Goal: Information Seeking & Learning: Learn about a topic

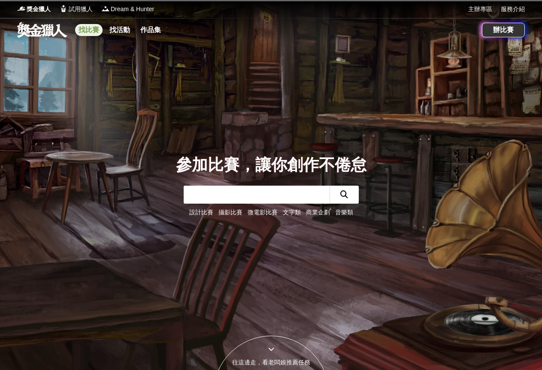
click at [87, 27] on link "找比賽" at bounding box center [88, 30] width 27 height 12
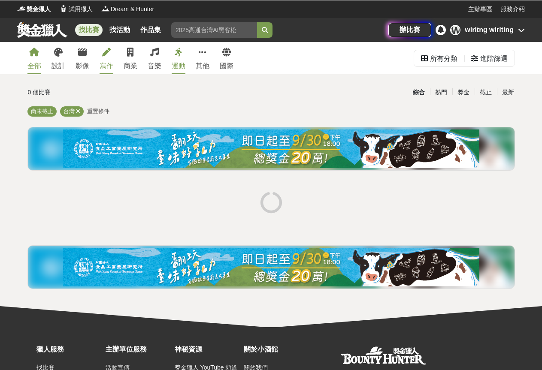
click at [109, 67] on div "寫作" at bounding box center [107, 66] width 14 height 10
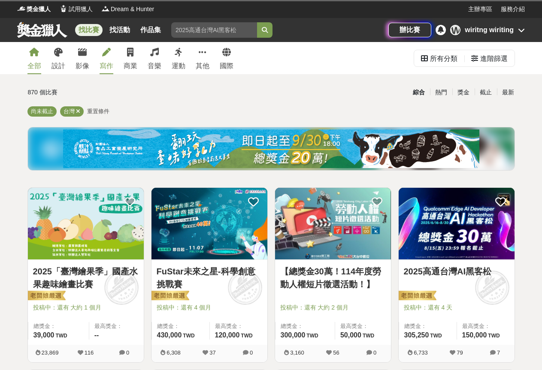
click at [109, 70] on div "寫作" at bounding box center [107, 66] width 14 height 10
click at [105, 66] on div "寫作" at bounding box center [107, 66] width 14 height 10
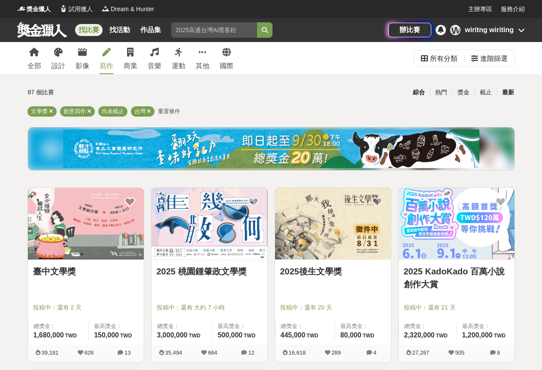
click at [510, 89] on div "最新" at bounding box center [508, 92] width 22 height 15
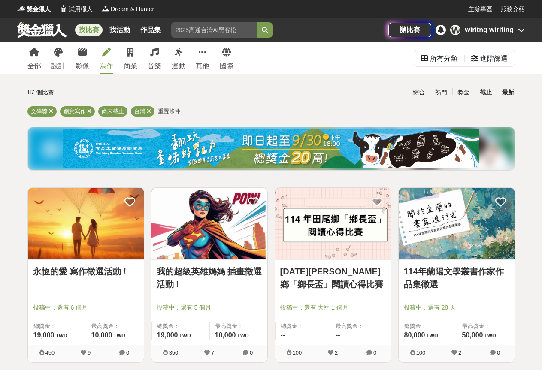
click at [487, 96] on div "截止" at bounding box center [486, 92] width 22 height 15
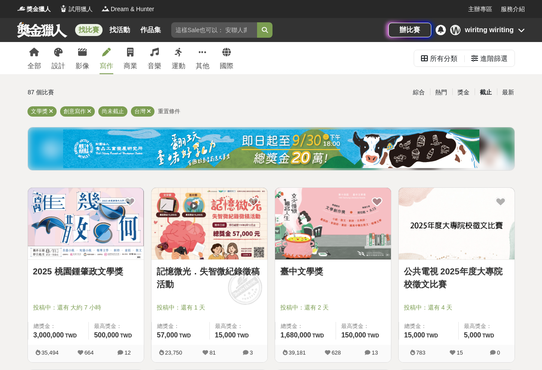
click at [200, 259] on img at bounding box center [210, 224] width 116 height 72
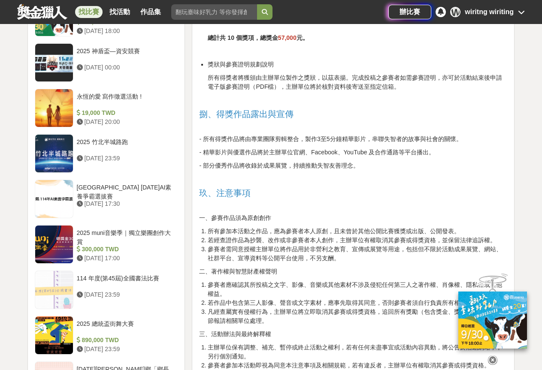
scroll to position [1331, 0]
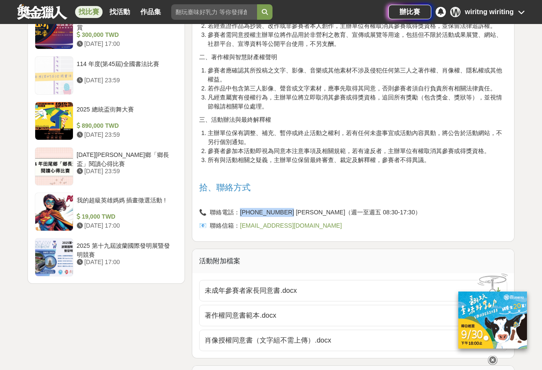
drag, startPoint x: 239, startPoint y: 213, endPoint x: 281, endPoint y: 210, distance: 42.6
click at [281, 210] on p "📞 聯絡電話：[PHONE_NUMBER] [PERSON_NAME]（週一至週五 08:30-17:30）" at bounding box center [353, 212] width 308 height 9
copy p "04) 2520-5401"
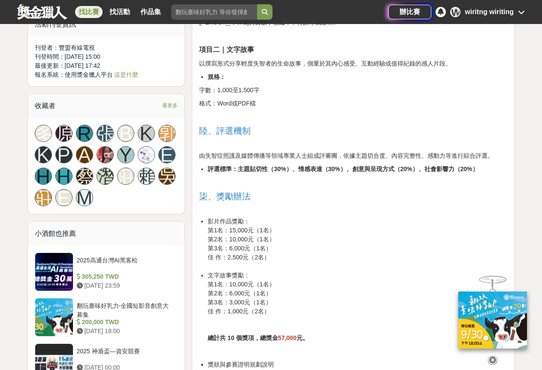
click at [361, 252] on li "影片作品獎勵： 第1名：15,000元（1名） 第2名：10,000元（1名） 第3名：6,000元（1名） 佳 作：2,500元（2名）" at bounding box center [358, 244] width 300 height 54
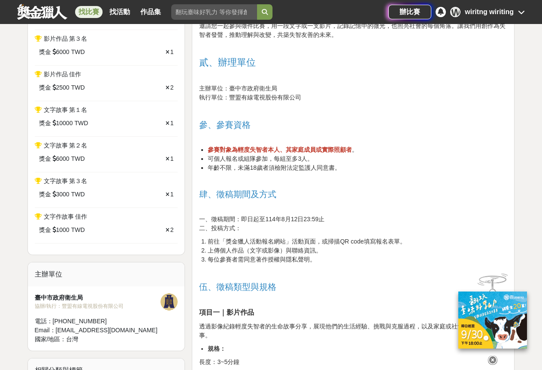
scroll to position [386, 0]
click at [493, 358] on icon at bounding box center [492, 360] width 9 height 9
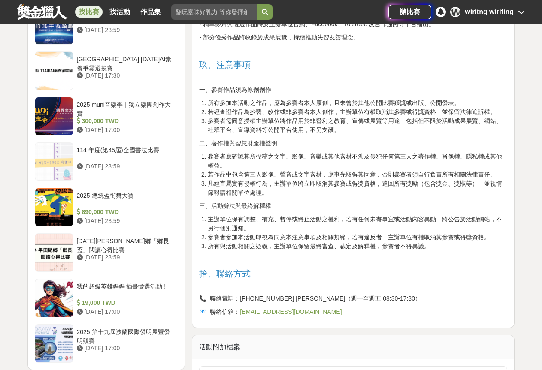
scroll to position [1245, 0]
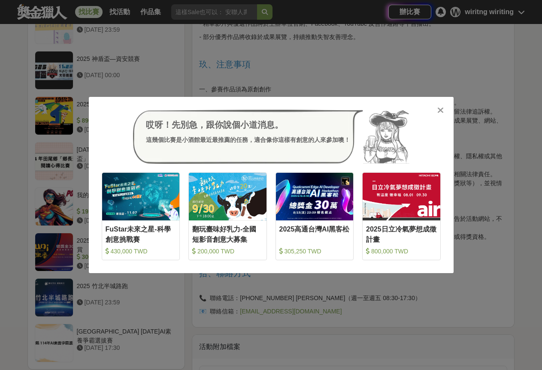
click at [436, 111] on div "哎呀！先別急，跟你說個小道消息。 這幾個比賽是小酒館最近最推薦的任務，適合像你這樣有創意的人來參加噢！" at bounding box center [271, 137] width 339 height 54
click at [438, 111] on icon at bounding box center [440, 110] width 6 height 9
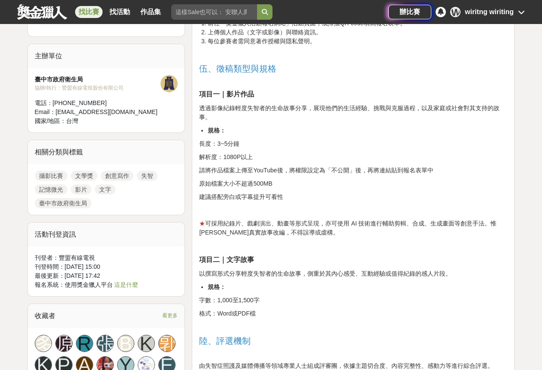
scroll to position [590, 0]
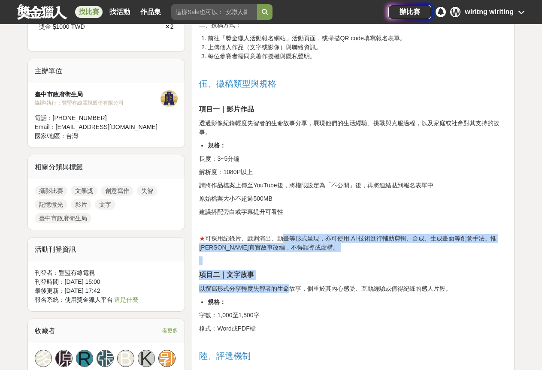
drag, startPoint x: 284, startPoint y: 239, endPoint x: 288, endPoint y: 293, distance: 54.2
click at [288, 293] on div "記憶微光·失智微紀錄徵稿活動 壹、活動目的 「記憶微光·失智微紀錄徵稿活動」誠摯邀請社會大眾共同參與，以影像或文字紀錄輕度失智者及其家屬、照顧者的故事。無論您…" at bounding box center [353, 338] width 308 height 1265
click at [288, 293] on p "以撰寫形式分享輕度失智者的生命故事，側重於其內心感受、互動經驗或值得紀錄的感人片段。" at bounding box center [353, 289] width 308 height 9
drag, startPoint x: 283, startPoint y: 237, endPoint x: 285, endPoint y: 292, distance: 55.0
click at [285, 292] on div "記憶微光·失智微紀錄徵稿活動 壹、活動目的 「記憶微光·失智微紀錄徵稿活動」誠摯邀請社會大眾共同參與，以影像或文字紀錄輕度失智者及其家屬、照顧者的故事。無論您…" at bounding box center [353, 338] width 308 height 1265
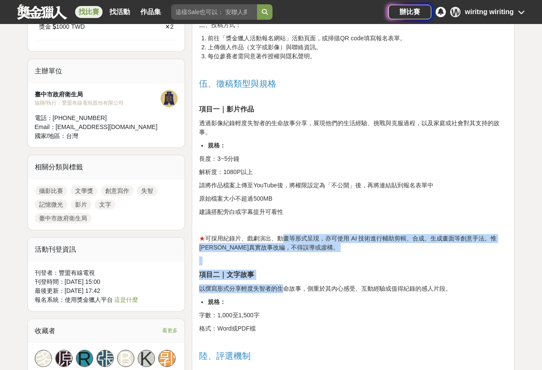
click at [285, 292] on p "以撰寫形式分享輕度失智者的生命故事，側重於其內心感受、互動經驗或值得紀錄的感人片段。" at bounding box center [353, 289] width 308 height 9
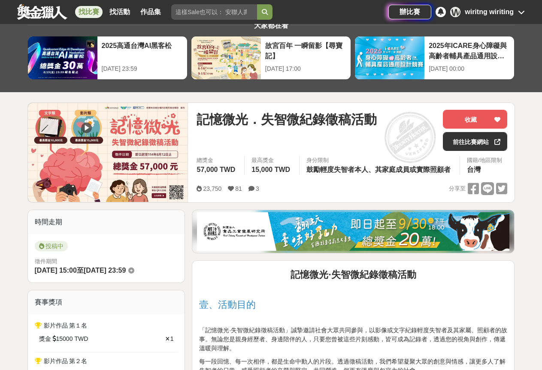
scroll to position [0, 0]
